Goal: Use online tool/utility: Use online tool/utility

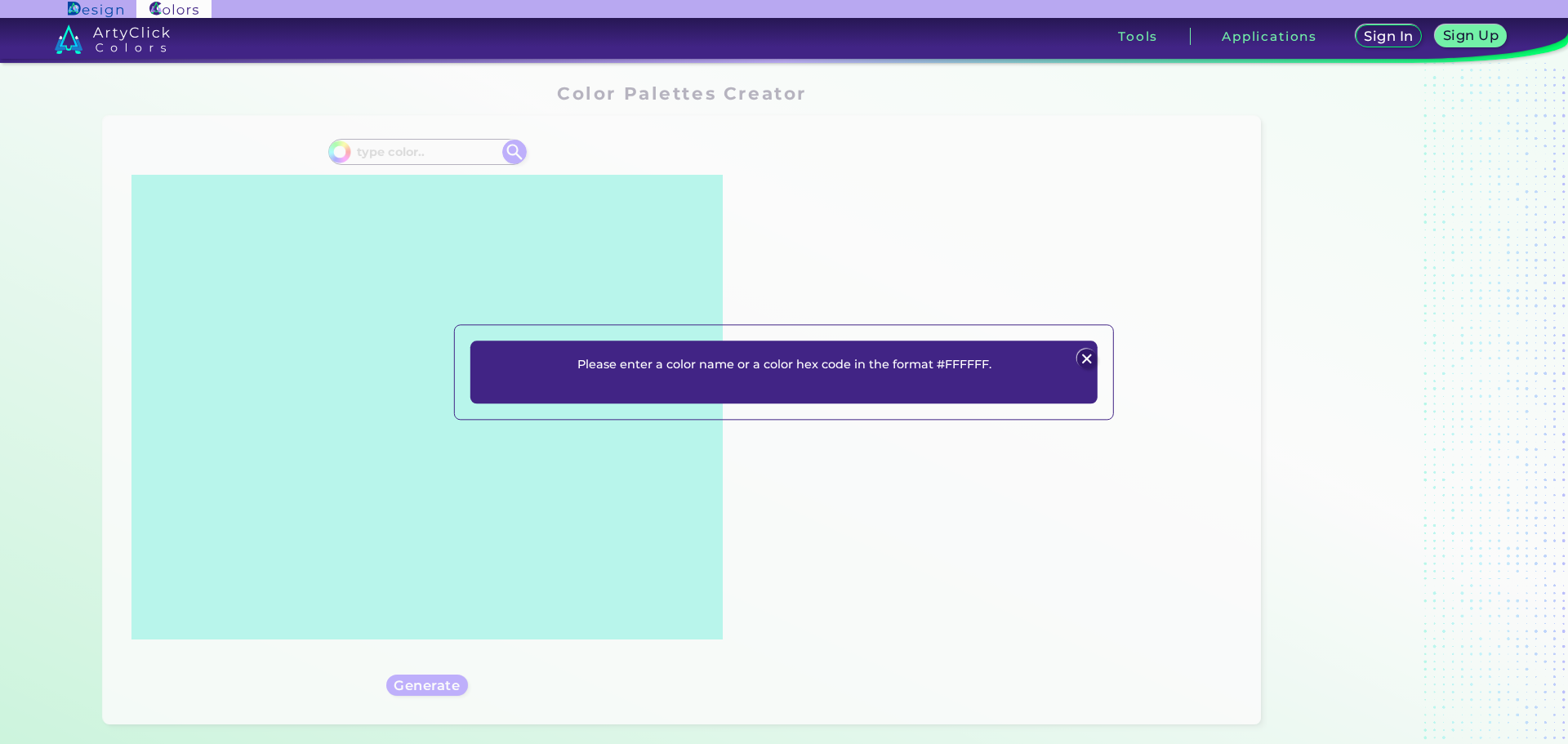
click at [1087, 359] on img at bounding box center [1086, 359] width 19 height 19
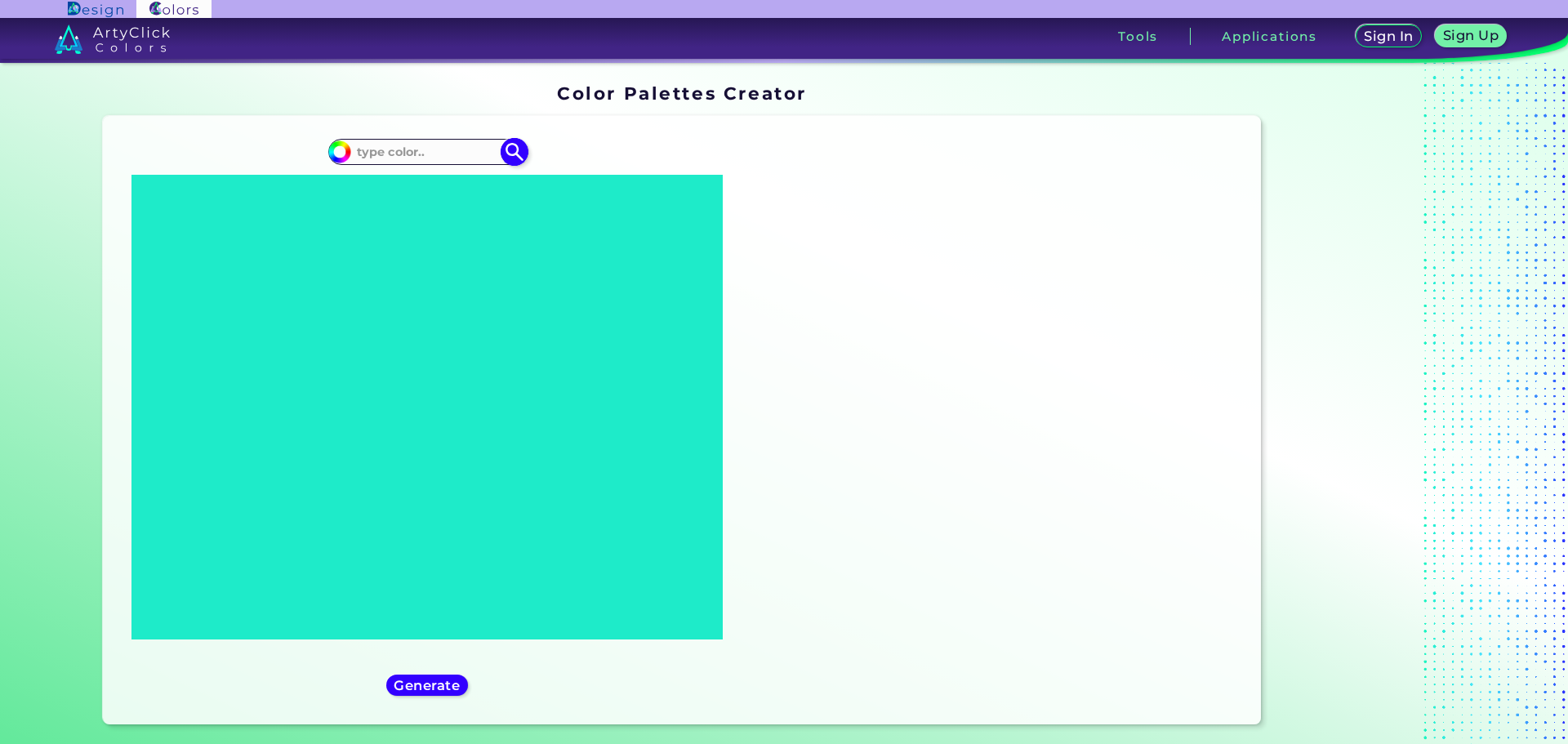
click at [381, 157] on input at bounding box center [427, 151] width 152 height 22
paste input "#00573e"
type input "#00573e"
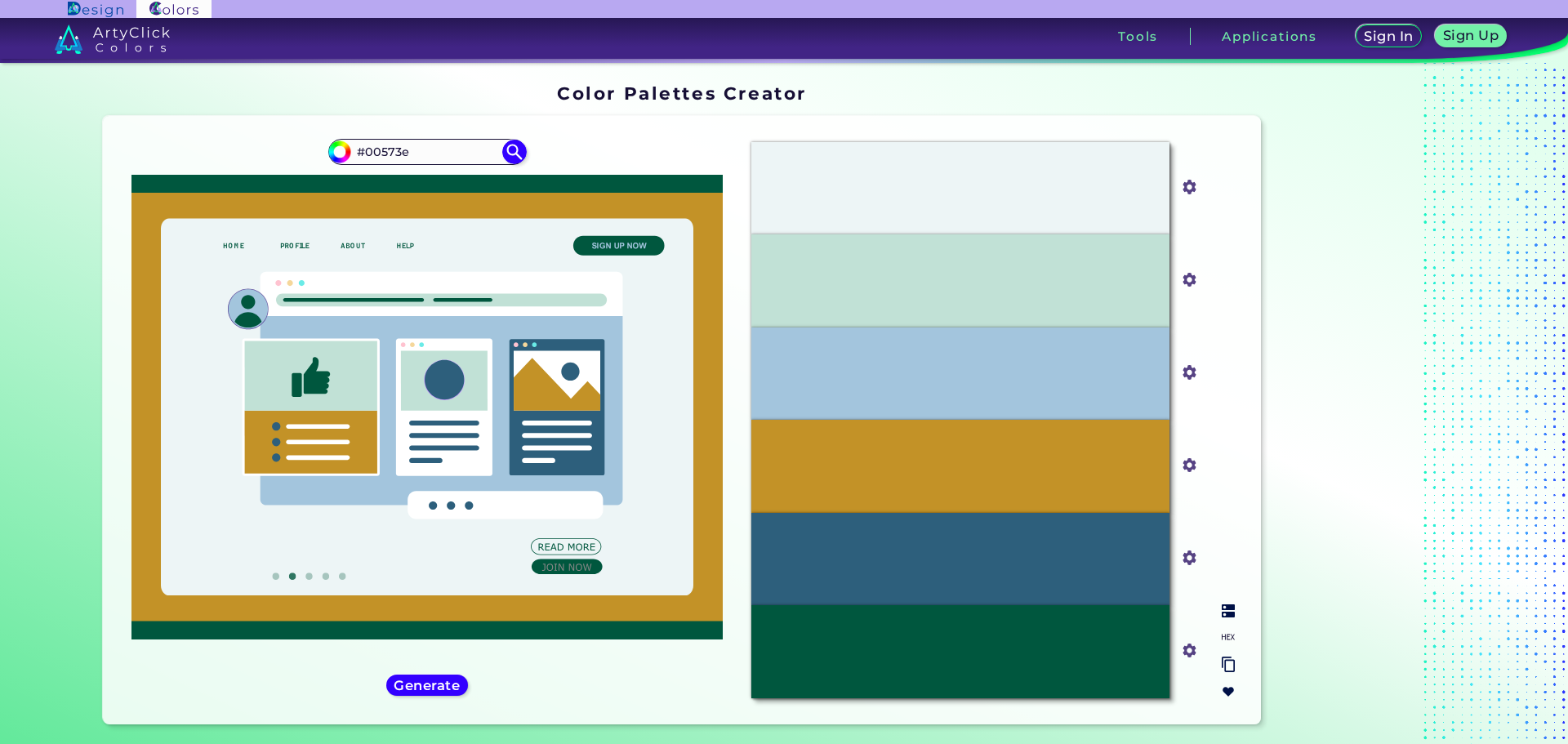
click at [1082, 201] on div "#EDF5F6" at bounding box center [960, 187] width 418 height 92
click at [1190, 193] on input "#edf5f6" at bounding box center [1185, 186] width 20 height 20
type input "#ebf3f4"
click at [1183, 184] on input "#ebf3f4" at bounding box center [1185, 186] width 20 height 20
click at [1222, 615] on img at bounding box center [1228, 610] width 13 height 13
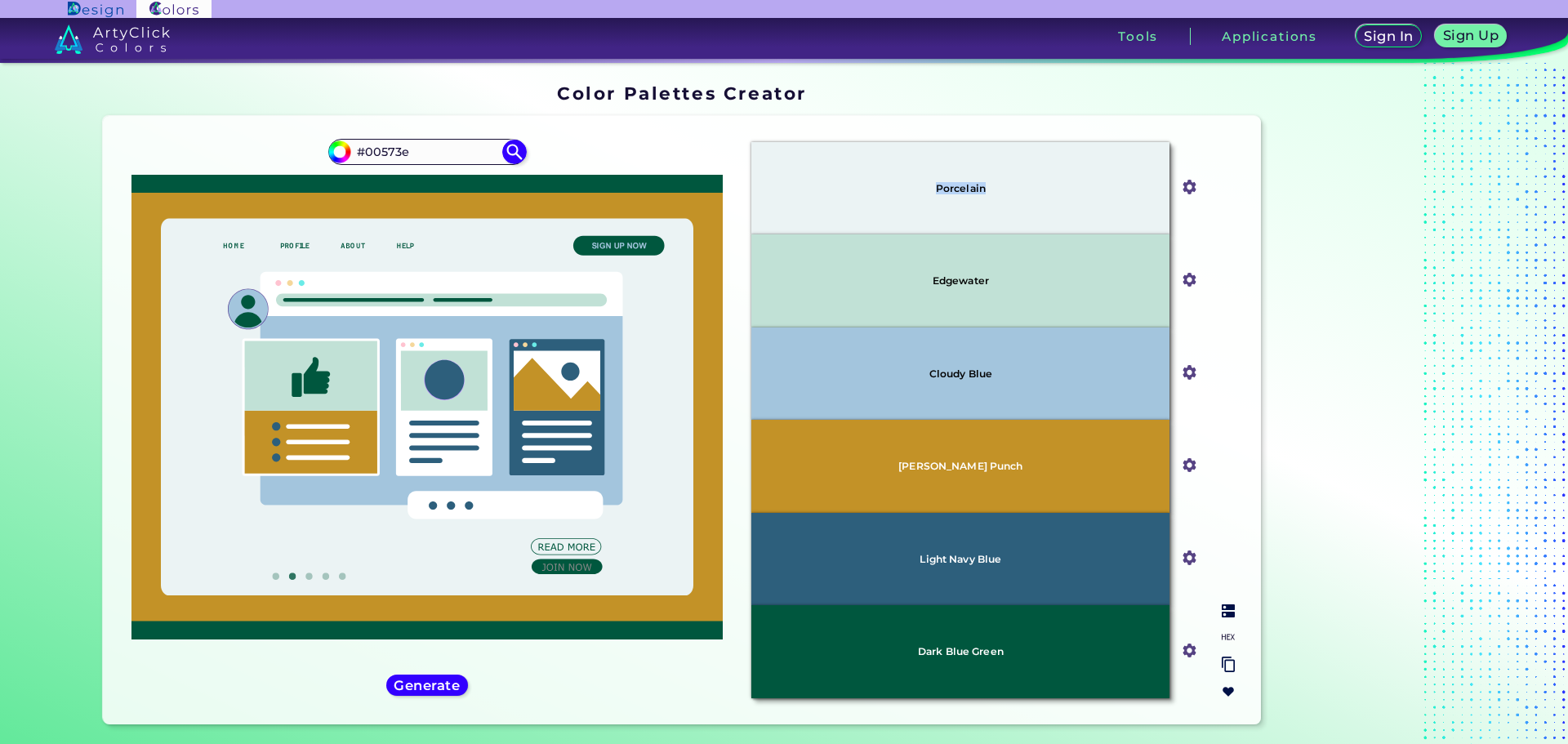
drag, startPoint x: 989, startPoint y: 194, endPoint x: 919, endPoint y: 197, distance: 70.1
click at [919, 197] on div "Porcelain" at bounding box center [960, 187] width 418 height 92
copy p "Porcelain"
click at [1015, 282] on div "Edgewater" at bounding box center [960, 280] width 418 height 92
drag, startPoint x: 1015, startPoint y: 282, endPoint x: 1003, endPoint y: 265, distance: 20.8
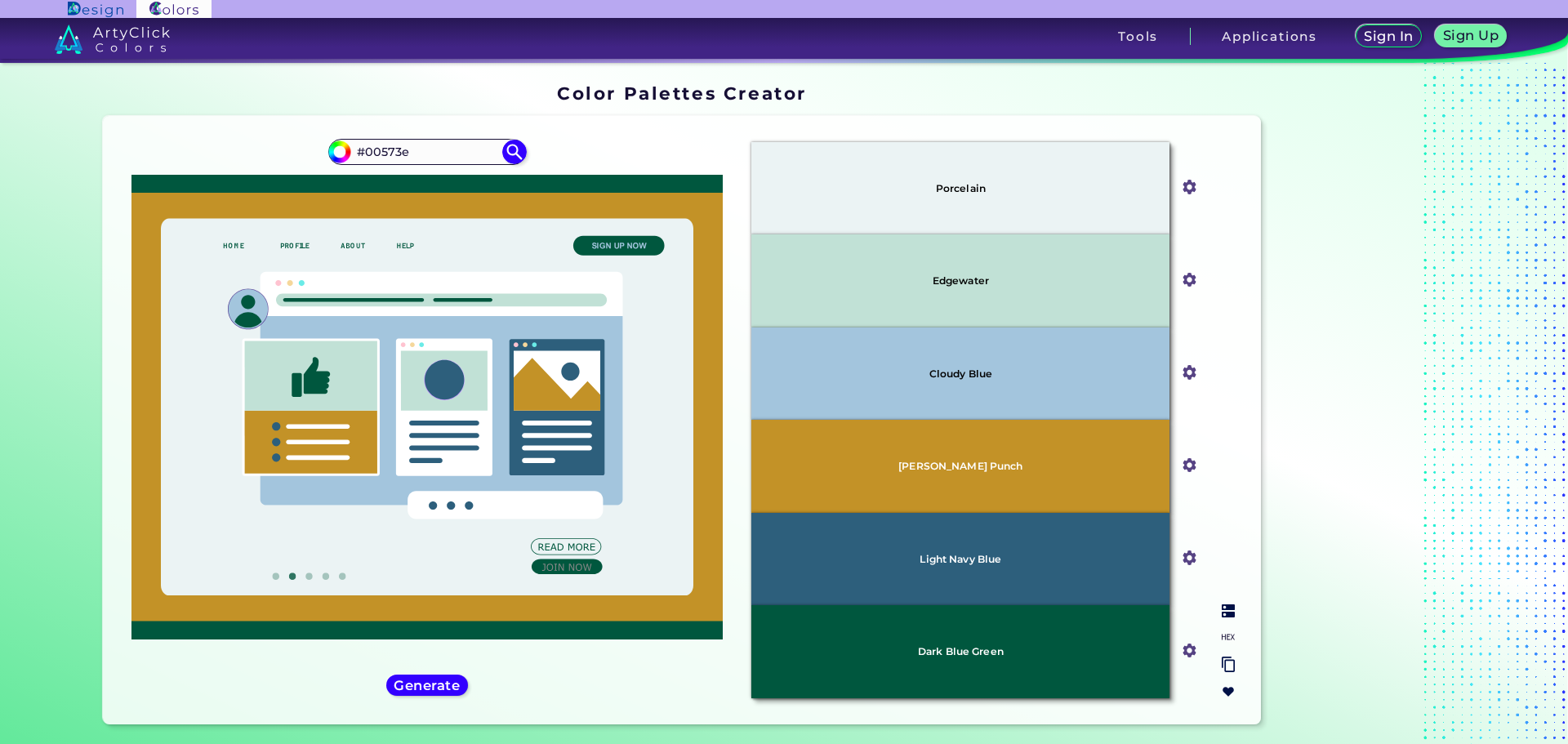
click at [1003, 265] on div "Edgewater" at bounding box center [960, 280] width 418 height 92
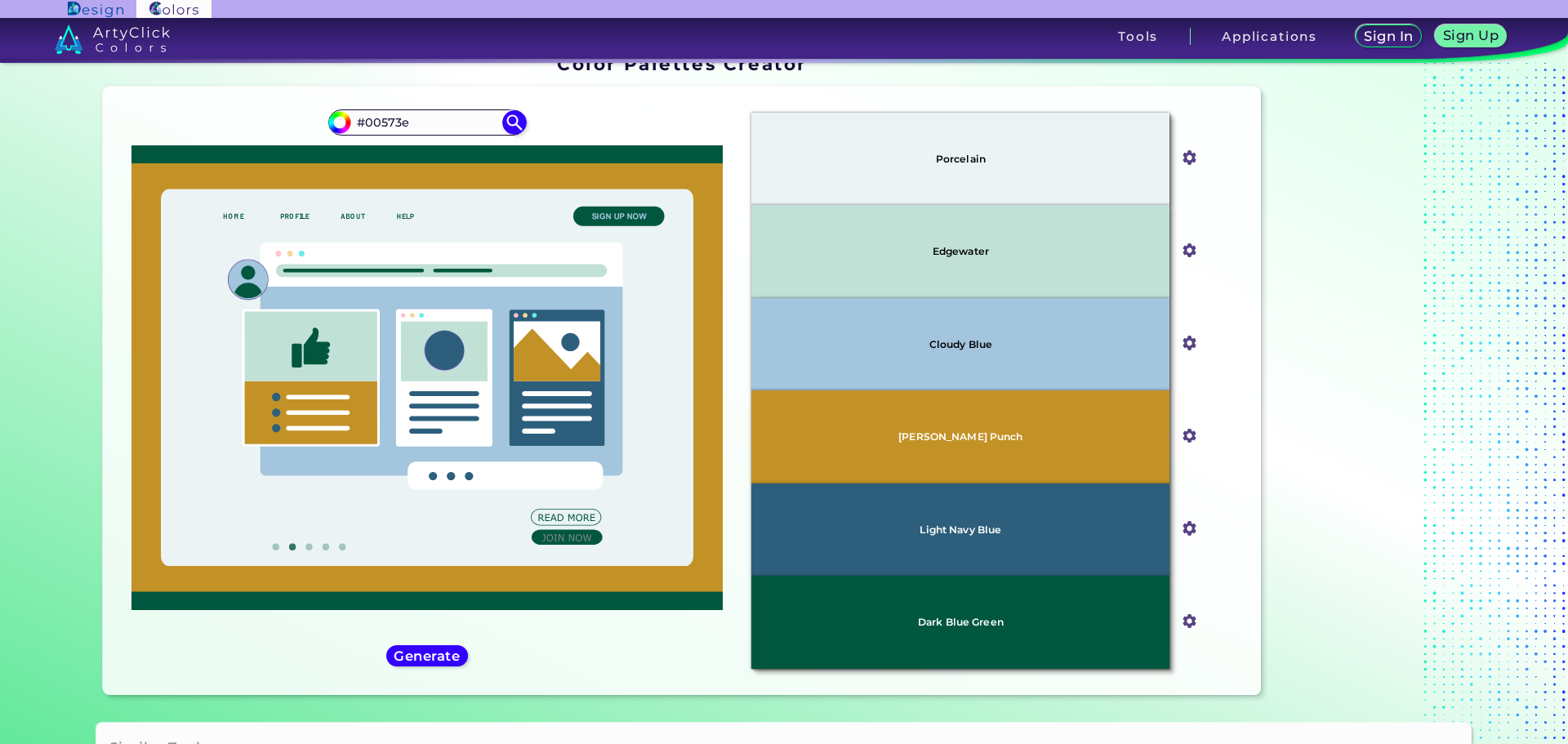
scroll to position [25, 0]
